Goal: Find specific page/section: Find specific page/section

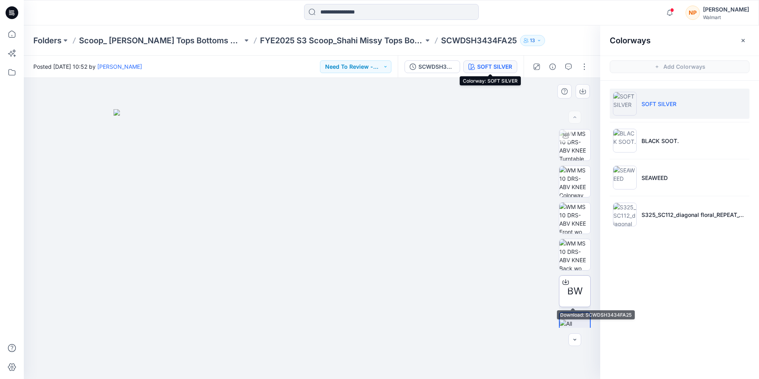
click at [574, 295] on span "BW" at bounding box center [574, 291] width 15 height 14
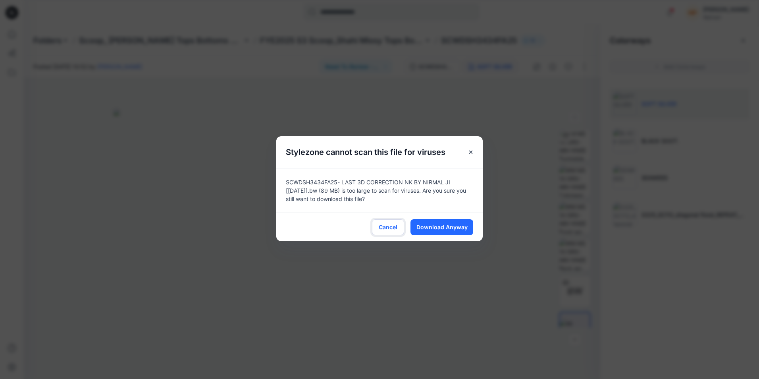
click at [384, 229] on span "Cancel" at bounding box center [388, 227] width 19 height 8
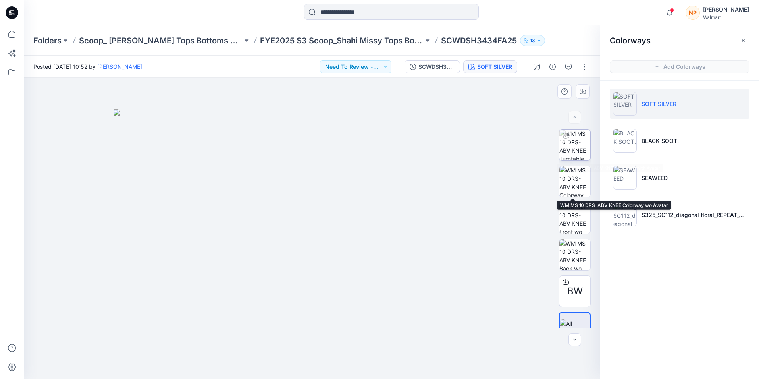
click at [578, 146] on img at bounding box center [574, 144] width 31 height 31
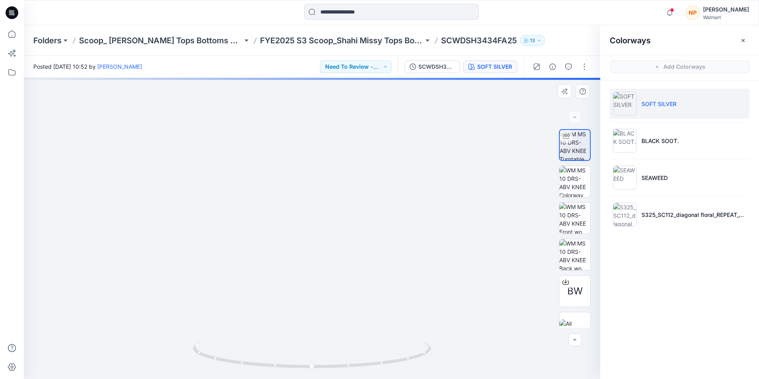
drag, startPoint x: 346, startPoint y: 153, endPoint x: 347, endPoint y: 271, distance: 118.3
click at [347, 271] on img at bounding box center [312, 215] width 600 height 328
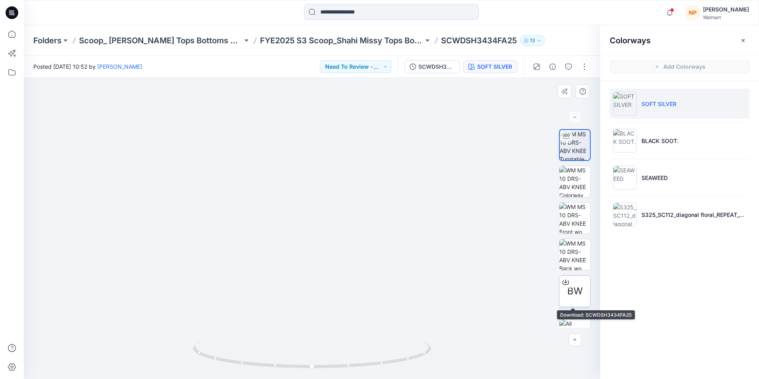
click at [570, 295] on span "BW" at bounding box center [574, 291] width 15 height 14
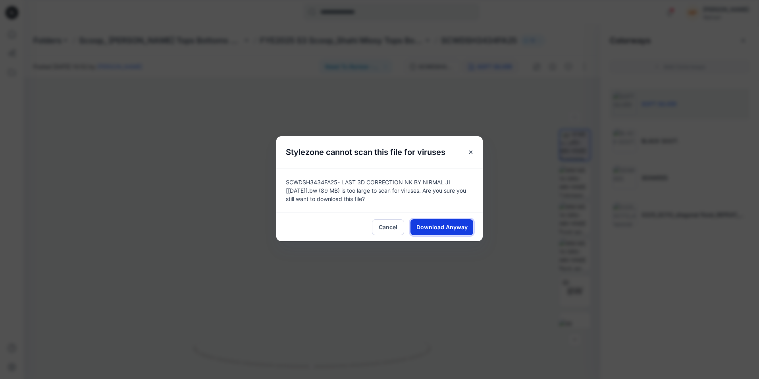
click at [438, 225] on span "Download Anyway" at bounding box center [441, 227] width 51 height 8
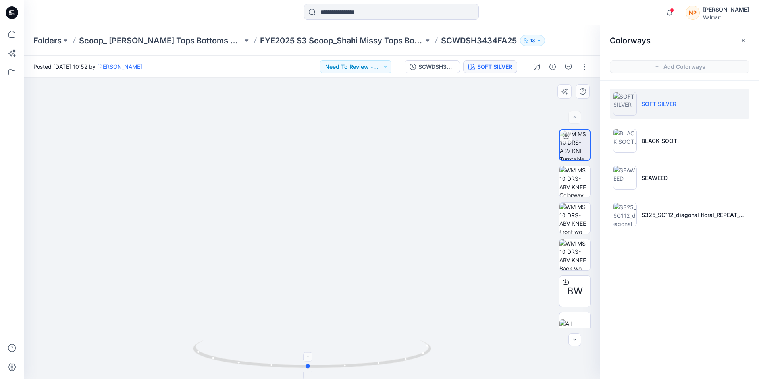
drag, startPoint x: 381, startPoint y: 361, endPoint x: 414, endPoint y: 343, distance: 38.2
click at [378, 361] on icon at bounding box center [313, 355] width 240 height 30
click at [437, 64] on div "SCWDSH3434FA25" at bounding box center [436, 66] width 37 height 9
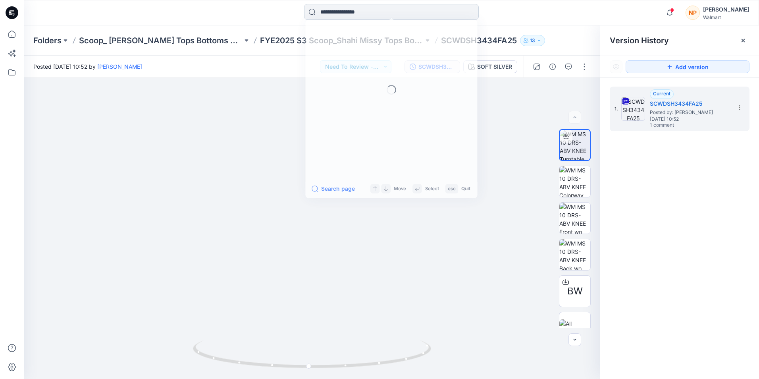
click at [352, 13] on input at bounding box center [391, 12] width 175 height 16
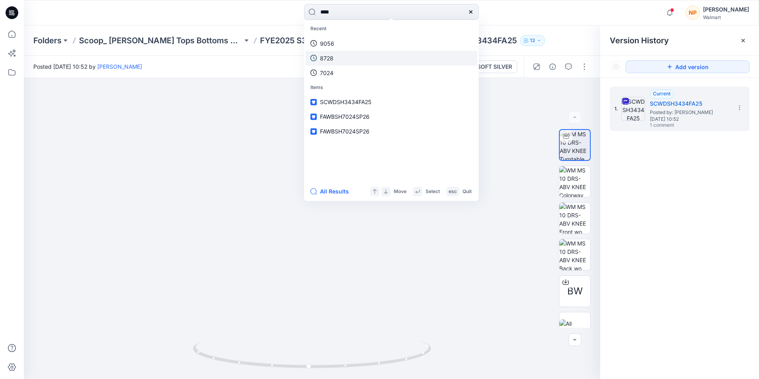
type input "****"
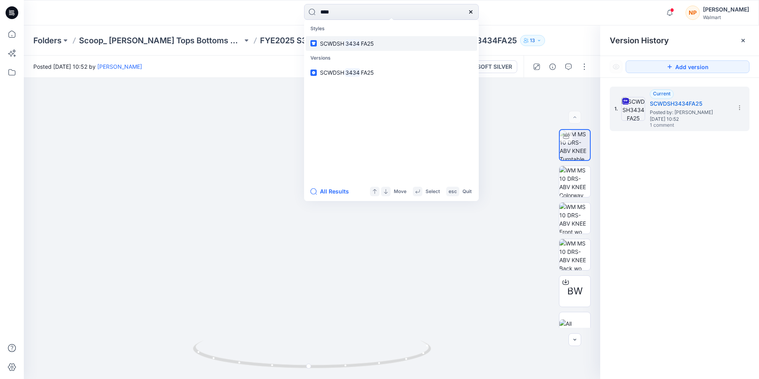
click at [356, 46] on mark "3434" at bounding box center [352, 43] width 17 height 9
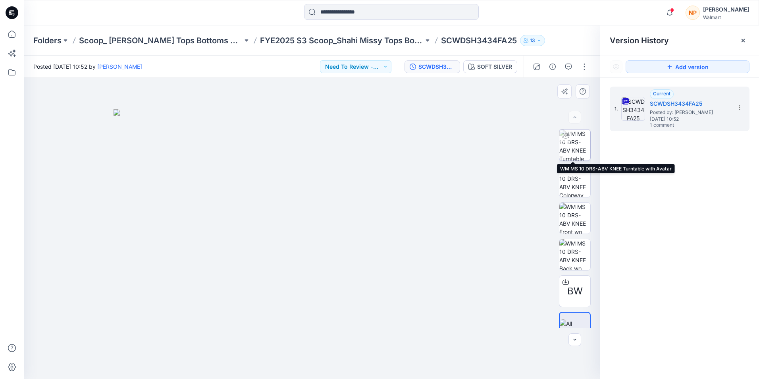
click at [574, 149] on img at bounding box center [574, 144] width 31 height 31
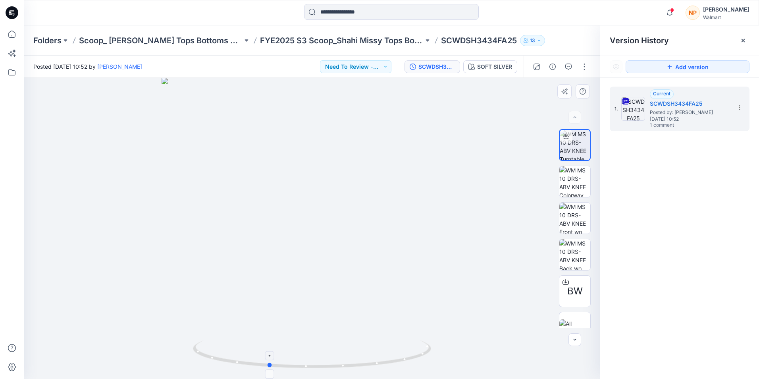
drag, startPoint x: 396, startPoint y: 363, endPoint x: 335, endPoint y: 328, distance: 70.7
click at [352, 356] on icon at bounding box center [313, 355] width 240 height 30
drag, startPoint x: 327, startPoint y: 173, endPoint x: 343, endPoint y: 280, distance: 108.4
click at [343, 280] on img at bounding box center [332, 213] width 631 height 331
drag, startPoint x: 295, startPoint y: 369, endPoint x: 335, endPoint y: 368, distance: 39.3
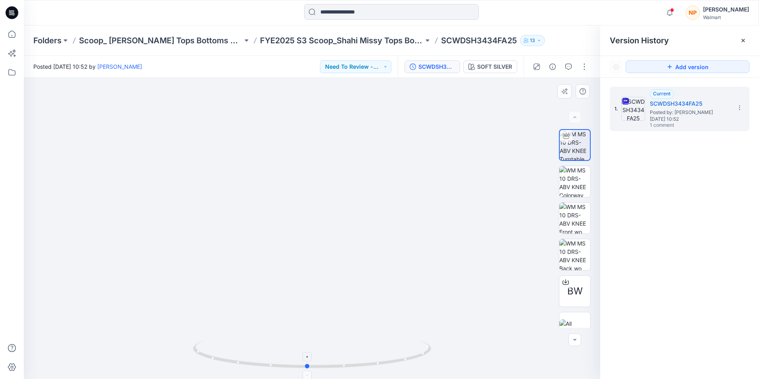
click at [335, 368] on icon at bounding box center [313, 355] width 240 height 30
drag, startPoint x: 343, startPoint y: 367, endPoint x: 345, endPoint y: 364, distance: 4.1
click at [345, 364] on icon at bounding box center [313, 355] width 240 height 30
click at [310, 39] on p "FYE2025 S3 Scoop_Shahi Missy Tops Bottoms Dresses Board" at bounding box center [342, 40] width 164 height 11
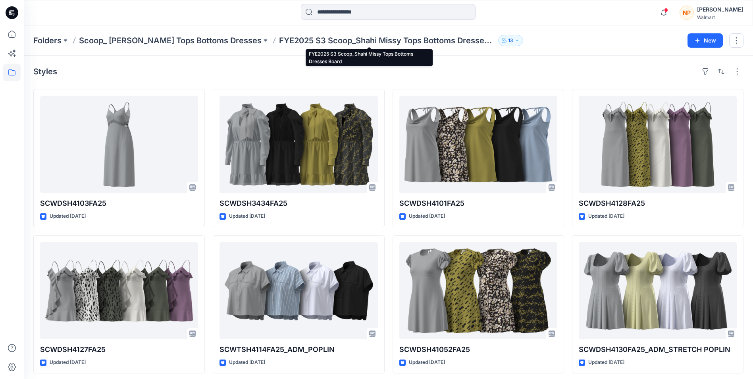
click at [297, 41] on p "FYE2025 S3 Scoop_Shahi Missy Tops Bottoms Dresses Board" at bounding box center [387, 40] width 216 height 11
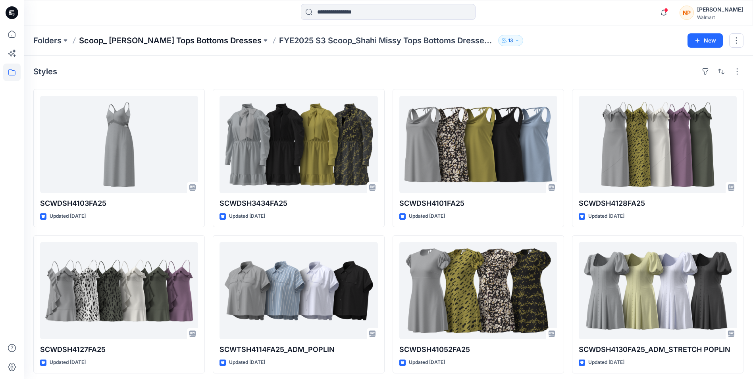
click at [221, 40] on p "Scoop_ [PERSON_NAME] Tops Bottoms Dresses" at bounding box center [170, 40] width 183 height 11
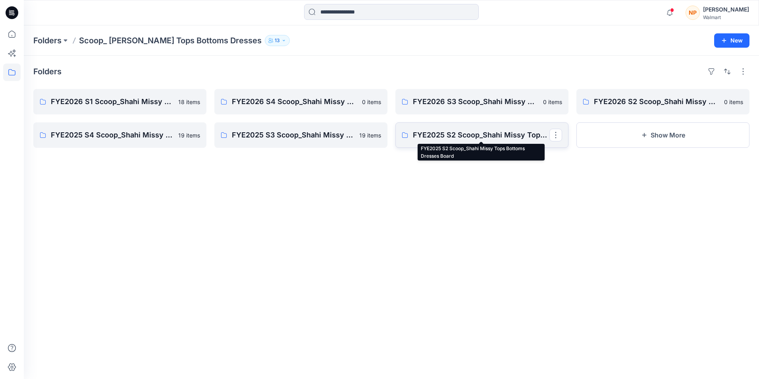
click at [473, 134] on p "FYE2025 S2 Scoop_Shahi Missy Tops Bottoms Dresses Board" at bounding box center [481, 134] width 137 height 11
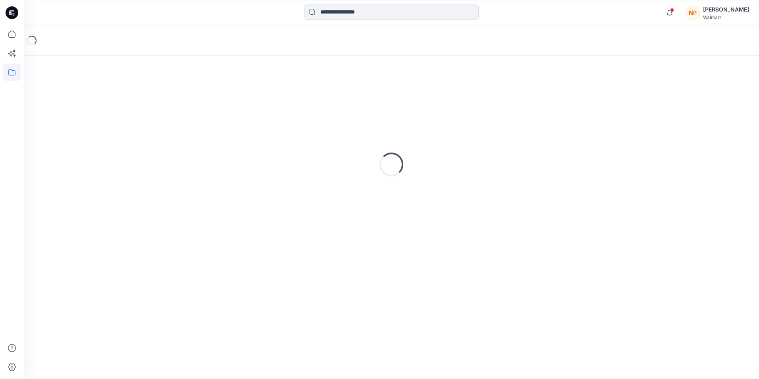
click at [473, 134] on div "Loading..." at bounding box center [391, 164] width 716 height 198
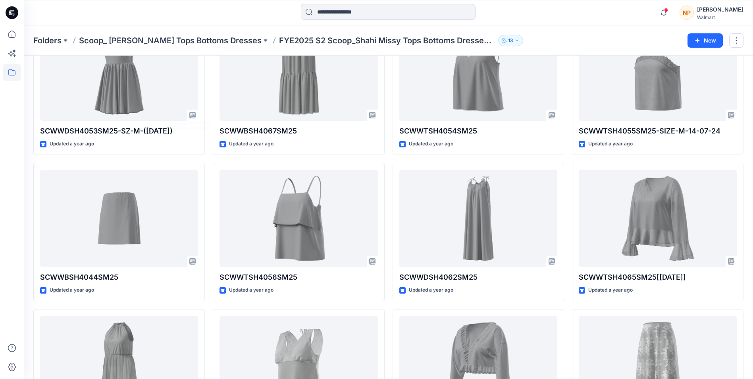
scroll to position [350, 0]
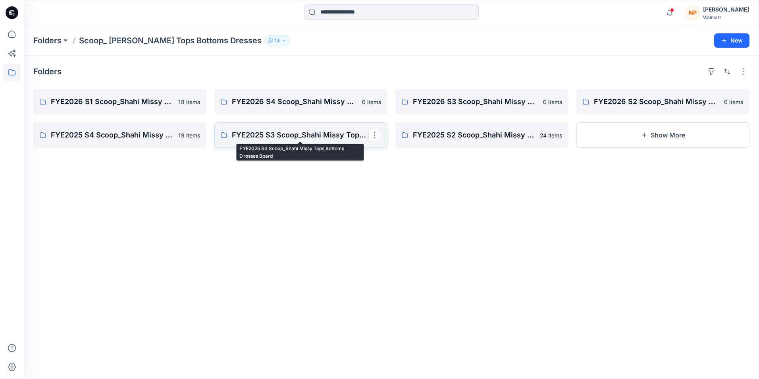
click at [288, 139] on p "FYE2025 S3 Scoop_Shahi Missy Tops Bottoms Dresses Board" at bounding box center [300, 134] width 137 height 11
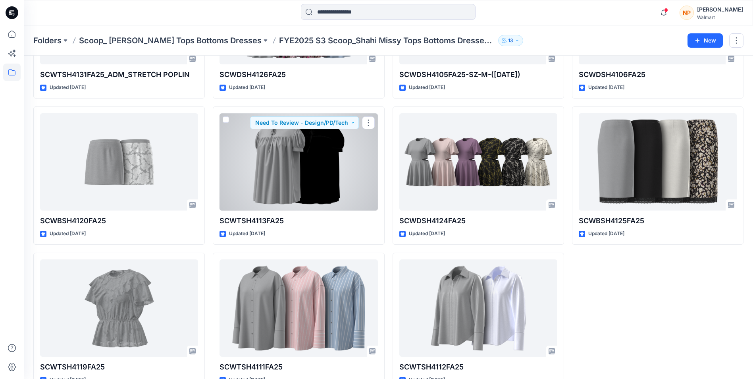
scroll to position [442, 0]
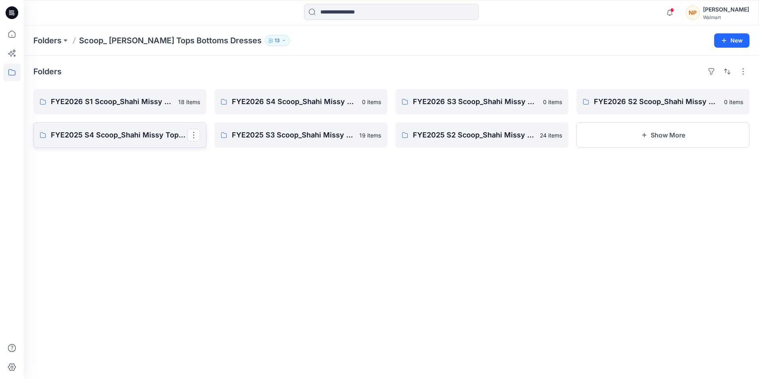
click at [117, 137] on p "FYE2025 S4 Scoop_Shahi Missy Tops Bottoms Dresses Board" at bounding box center [119, 134] width 137 height 11
click at [152, 108] on link "FYE2026 S1 Scoop_Shahi Missy Tops Bottoms Dresses Board" at bounding box center [119, 101] width 173 height 25
